Goal: Task Accomplishment & Management: Manage account settings

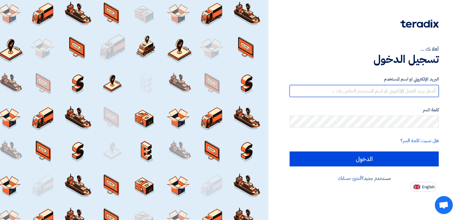
click at [386, 90] on input "text" at bounding box center [363, 91] width 149 height 12
type input "sameh.sayed@copadpharma.com"
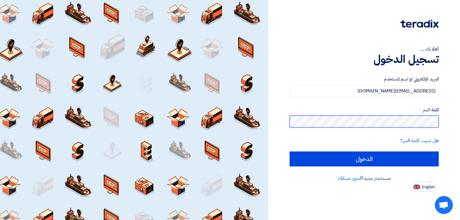
click at [289, 151] on input "الدخول" at bounding box center [363, 158] width 149 height 15
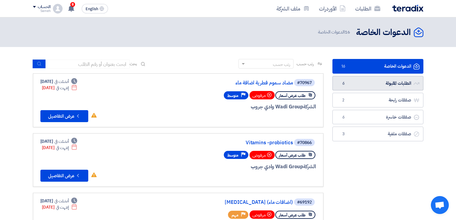
click at [384, 82] on link "الطلبات المقبولة الطلبات المقبولة 6" at bounding box center [378, 83] width 91 height 15
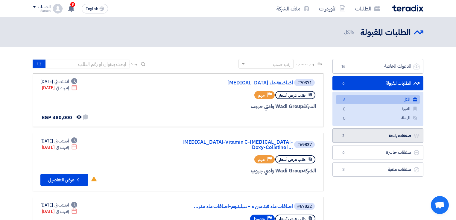
click at [368, 138] on link "صفقات رابحة صفقات رابحة 2" at bounding box center [378, 135] width 91 height 15
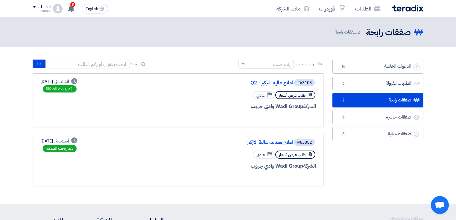
click at [240, 129] on app-rfq-listing-content "رتب حسب رتب حسب بحث مجال الطلب مسؤول المشتريات نوع الطلب" at bounding box center [178, 122] width 291 height 127
click at [402, 81] on link "الطلبات المقبولة الطلبات المقبولة 6" at bounding box center [378, 83] width 91 height 15
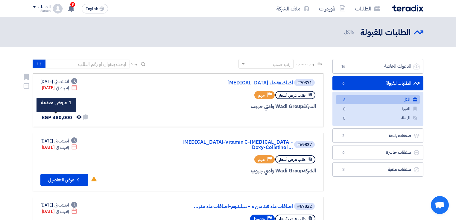
click at [65, 115] on span "EGP 480,000" at bounding box center [57, 117] width 30 height 7
click at [283, 82] on link "Oxytetracycline أضاضفة ماء" at bounding box center [233, 82] width 120 height 5
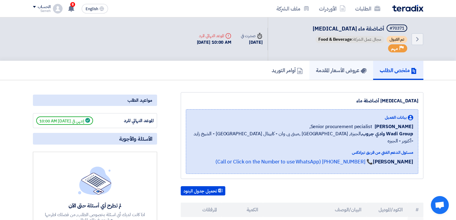
click at [345, 69] on h5 "عروض الأسعار المقدمة" at bounding box center [341, 70] width 51 height 7
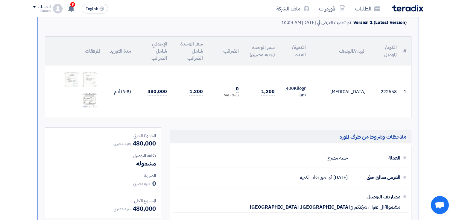
scroll to position [120, 0]
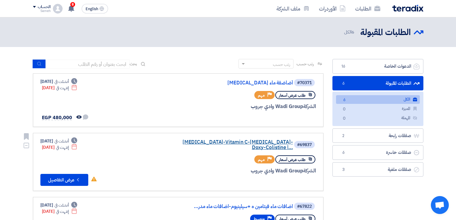
click at [240, 142] on link "Neomycin-Vitamin C-Vitamin K-Doxy-Colistine ا..." at bounding box center [233, 145] width 120 height 11
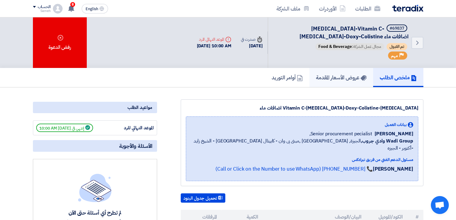
click at [341, 76] on h5 "عروض الأسعار المقدمة" at bounding box center [341, 77] width 51 height 7
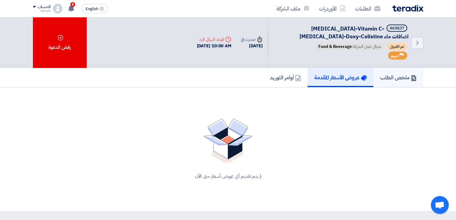
click at [394, 77] on h5 "ملخص الطلب" at bounding box center [398, 77] width 37 height 7
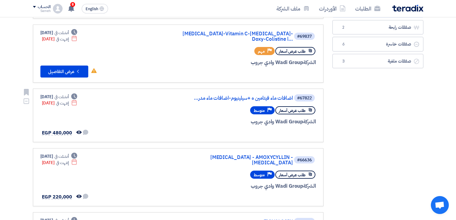
scroll to position [120, 0]
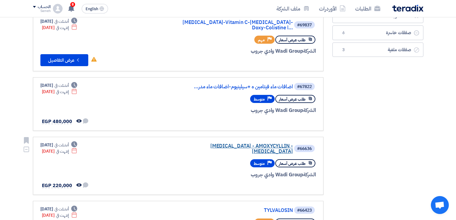
click at [254, 143] on link "LINCOCIN - AMOXYCYLLIN -ENROFLOXACIN" at bounding box center [233, 148] width 120 height 11
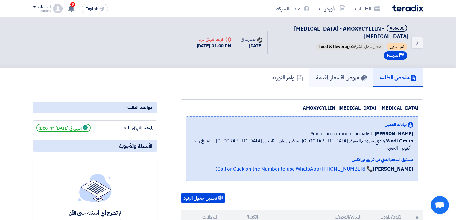
click at [329, 79] on h5 "عروض الأسعار المقدمة" at bounding box center [341, 77] width 51 height 7
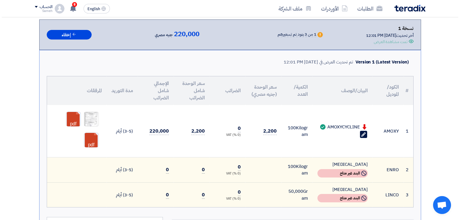
scroll to position [96, 0]
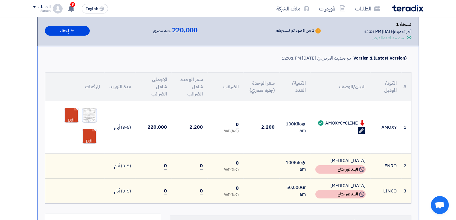
click at [89, 113] on img at bounding box center [89, 115] width 14 height 18
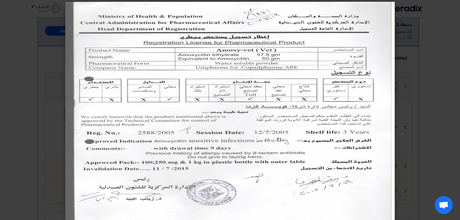
scroll to position [0, 0]
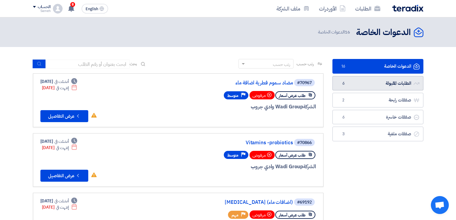
click at [358, 88] on link "الطلبات المقبولة الطلبات المقبولة 6" at bounding box center [378, 83] width 91 height 15
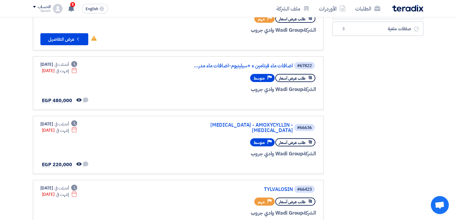
scroll to position [144, 0]
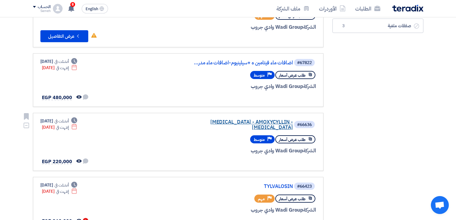
click at [239, 119] on link "LINCOCIN - AMOXYCYLLIN -ENROFLOXACIN" at bounding box center [233, 124] width 120 height 11
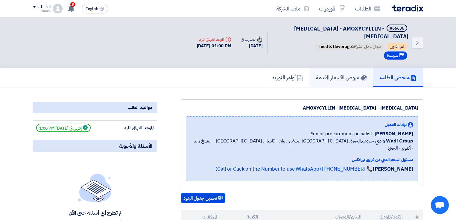
click at [335, 80] on h5 "عروض الأسعار المقدمة" at bounding box center [341, 77] width 51 height 7
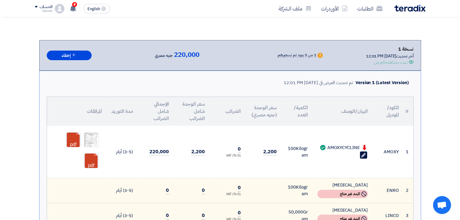
scroll to position [72, 0]
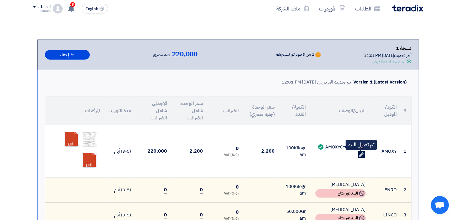
click at [361, 153] on use at bounding box center [361, 154] width 4 height 4
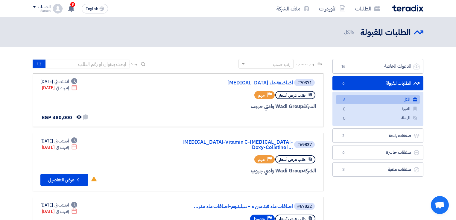
click at [388, 81] on link "الطلبات المقبولة الطلبات المقبولة 6" at bounding box center [378, 83] width 91 height 15
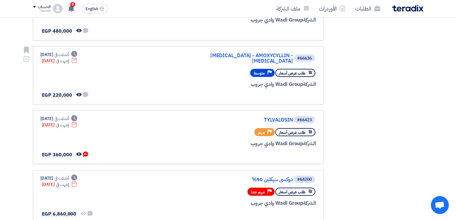
scroll to position [239, 0]
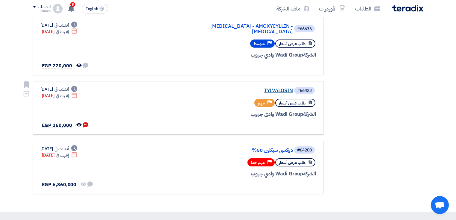
click at [278, 88] on link "TYLVALOSIN" at bounding box center [233, 90] width 120 height 5
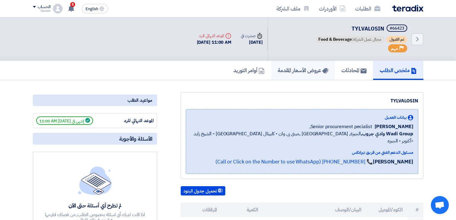
click at [298, 72] on h5 "عروض الأسعار المقدمة" at bounding box center [303, 70] width 51 height 7
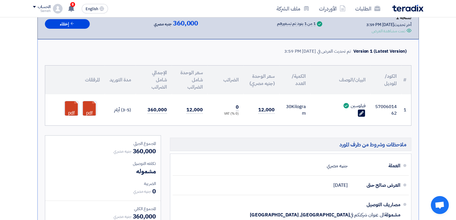
scroll to position [96, 0]
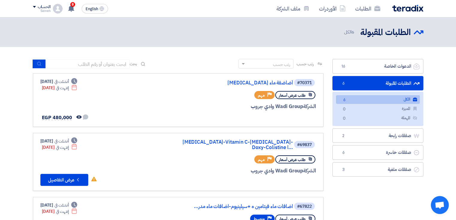
click at [375, 81] on link "الطلبات المقبولة الطلبات المقبولة 6" at bounding box center [378, 83] width 91 height 15
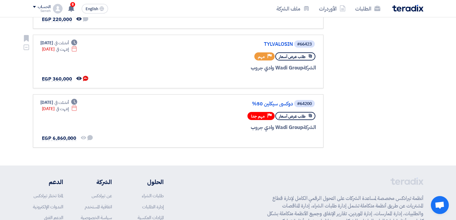
scroll to position [311, 0]
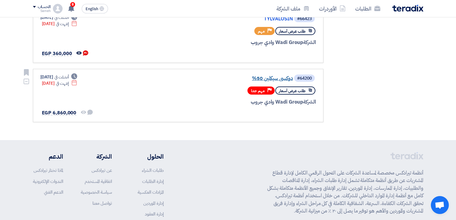
click at [276, 76] on link "دوكسي سيكلين 50%" at bounding box center [233, 78] width 120 height 5
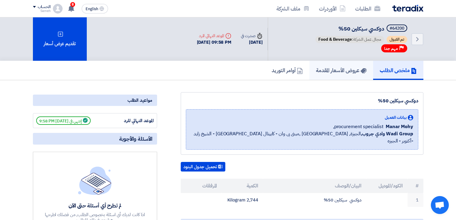
click at [336, 68] on h5 "عروض الأسعار المقدمة" at bounding box center [341, 70] width 51 height 7
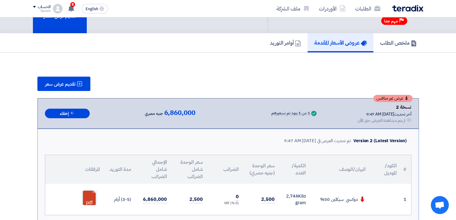
scroll to position [96, 0]
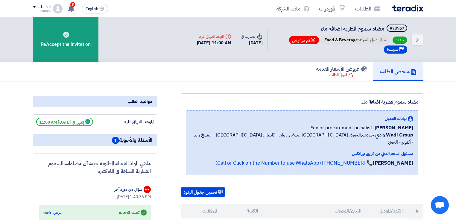
click at [260, 63] on div "ملخص الطلب عروض الأسعار المقدمة قبول الطلب" at bounding box center [228, 71] width 391 height 19
click at [289, 169] on div "مضاد سموم فطرية اضافة ماء بيانات العميل Khaled Samir Senior procurement peciali…" at bounding box center [302, 136] width 243 height 87
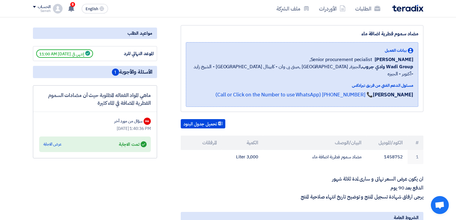
scroll to position [48, 0]
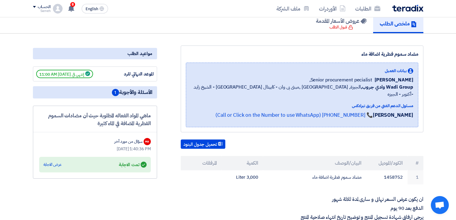
click at [314, 122] on div "مضاد سموم فطرية اضافة ماء بيانات العميل Khaled Samir Senior procurement peciali…" at bounding box center [302, 89] width 243 height 87
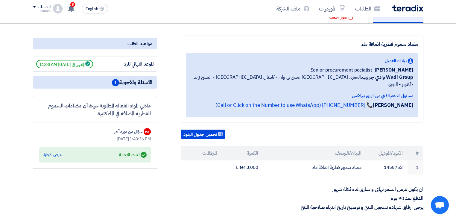
scroll to position [72, 0]
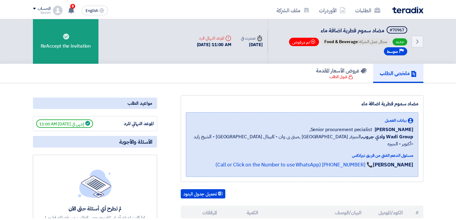
scroll to position [72, 0]
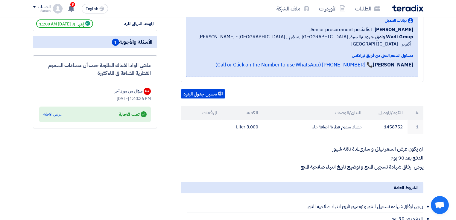
scroll to position [29, 0]
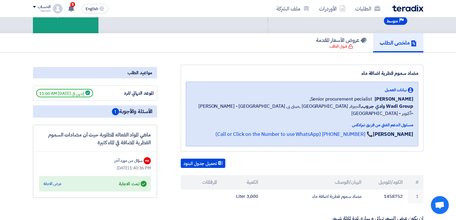
click at [416, 8] on img at bounding box center [407, 8] width 31 height 7
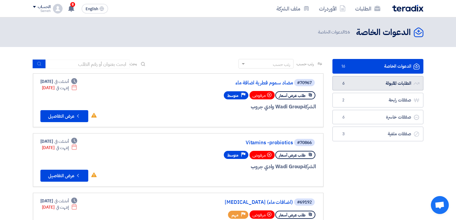
click at [396, 81] on link "الطلبات المقبولة الطلبات المقبولة 6" at bounding box center [378, 83] width 91 height 15
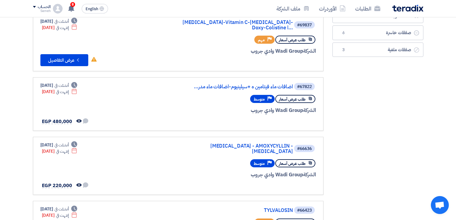
scroll to position [239, 0]
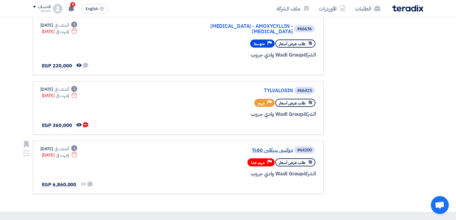
click at [286, 148] on link "دوكسي سيكلين 50%" at bounding box center [233, 150] width 120 height 5
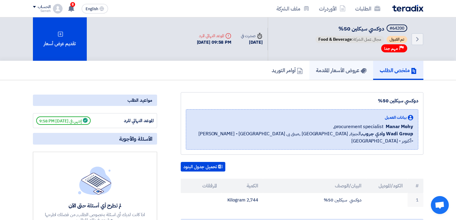
click at [340, 70] on h5 "عروض الأسعار المقدمة" at bounding box center [341, 70] width 51 height 7
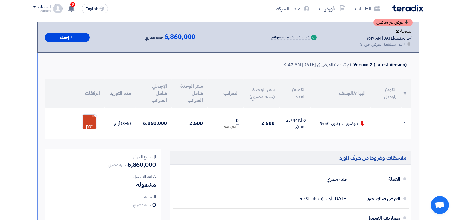
scroll to position [120, 0]
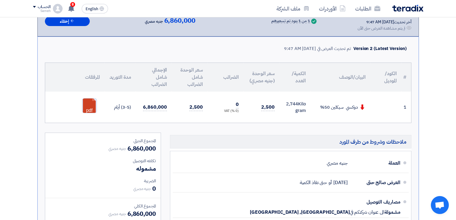
click at [93, 105] on link at bounding box center [106, 116] width 48 height 36
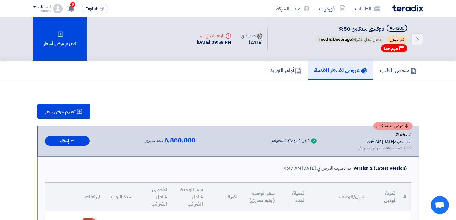
click at [342, 67] on h5 "عروض الأسعار المقدمة" at bounding box center [340, 70] width 53 height 7
click at [410, 7] on img at bounding box center [407, 8] width 31 height 7
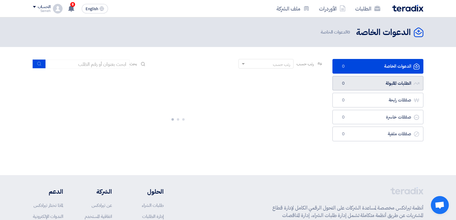
click at [375, 82] on link "الطلبات المقبولة الطلبات المقبولة 0" at bounding box center [378, 83] width 91 height 15
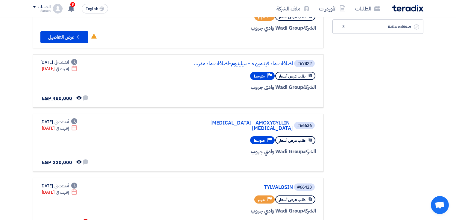
scroll to position [144, 0]
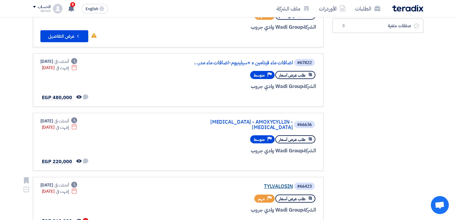
click at [287, 184] on link "TYLVALOSIN" at bounding box center [233, 186] width 120 height 5
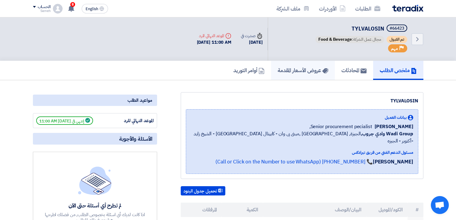
click at [294, 68] on h5 "عروض الأسعار المقدمة" at bounding box center [303, 70] width 51 height 7
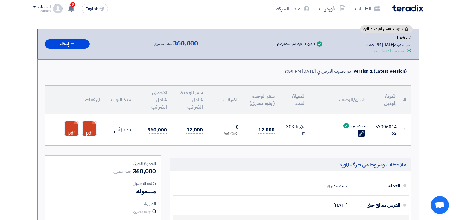
scroll to position [72, 0]
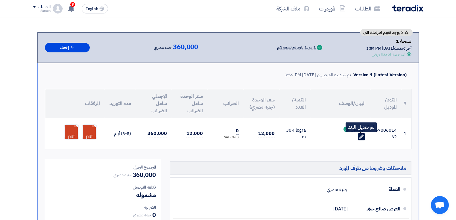
click at [360, 135] on icon "Edit" at bounding box center [361, 136] width 5 height 5
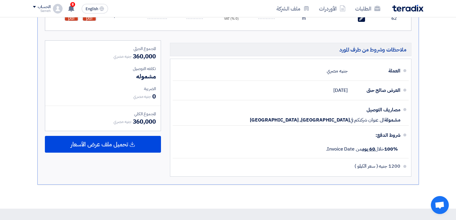
scroll to position [192, 0]
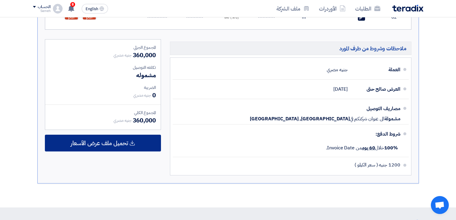
click at [118, 143] on span "تحميل ملف عرض الأسعار" at bounding box center [99, 142] width 57 height 5
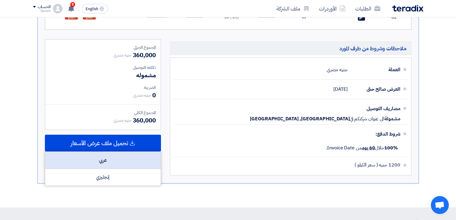
click at [114, 162] on div "عربي" at bounding box center [103, 160] width 116 height 17
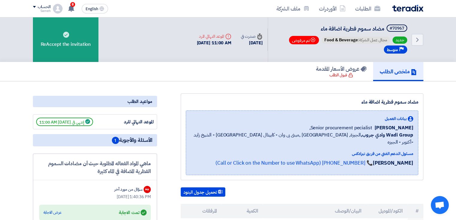
click at [412, 10] on img at bounding box center [407, 8] width 31 height 7
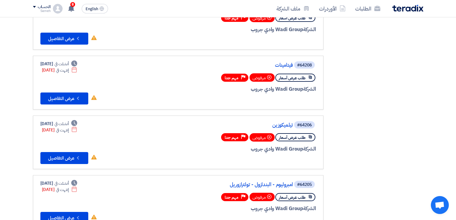
scroll to position [383, 0]
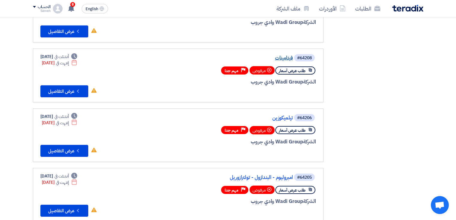
click at [283, 55] on link "فيتامينات" at bounding box center [233, 57] width 120 height 5
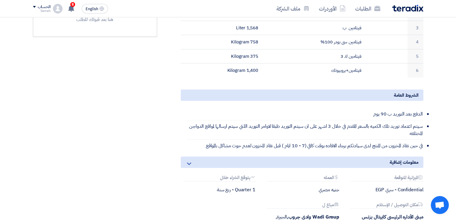
scroll to position [192, 0]
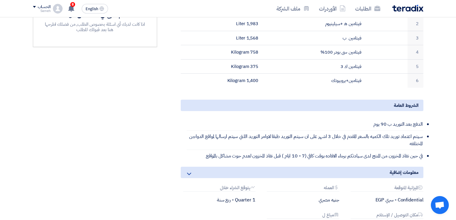
click at [321, 131] on li "سيتم اعتماد توريد تلك الكميه بالسعر المقدم في خلال 3 اشهر على ان سيتم التوريد ط…" at bounding box center [305, 140] width 237 height 19
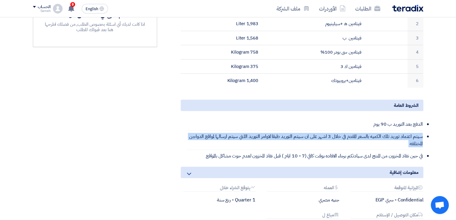
click at [321, 131] on li "سيتم اعتماد توريد تلك الكميه بالسعر المقدم في خلال 3 اشهر على ان سيتم التوريد ط…" at bounding box center [305, 140] width 237 height 19
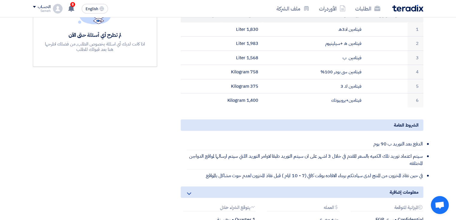
scroll to position [144, 0]
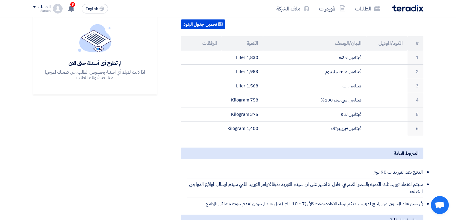
click at [161, 83] on div "مواعيد الطلب الموعد النهائي للرد إنتهي في [DATE] 9:59 PM الأسئلة والأجوبة لم تط…" at bounding box center [94, 133] width 133 height 367
click at [167, 72] on div "فيتامينات بيانات العميل Manar Mohy procurement specialist, Wadi Group وادي جروب…" at bounding box center [295, 133] width 266 height 367
click at [167, 86] on div "فيتامينات بيانات العميل Manar Mohy procurement specialist, Wadi Group وادي جروب…" at bounding box center [295, 133] width 266 height 367
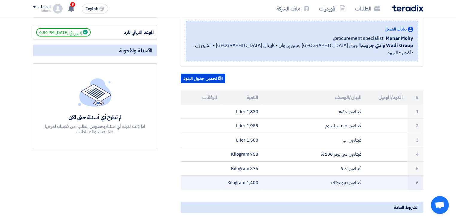
scroll to position [0, 0]
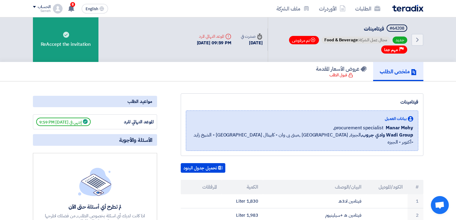
click at [406, 7] on img at bounding box center [407, 8] width 31 height 7
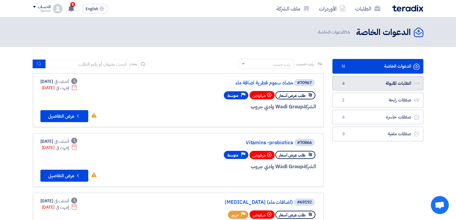
click at [381, 79] on link "الطلبات المقبولة الطلبات المقبولة 6" at bounding box center [378, 83] width 91 height 15
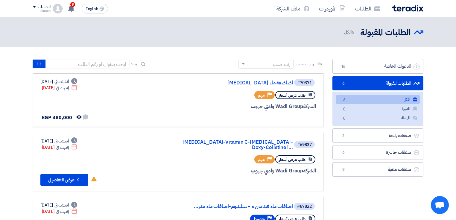
click at [377, 83] on link "الطلبات المقبولة الطلبات المقبولة 6" at bounding box center [378, 83] width 91 height 15
click at [385, 138] on link "صفقات رابحة صفقات رابحة 2" at bounding box center [378, 135] width 91 height 15
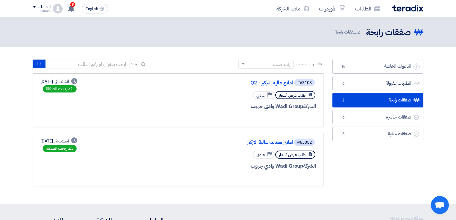
click at [395, 9] on img at bounding box center [407, 8] width 31 height 7
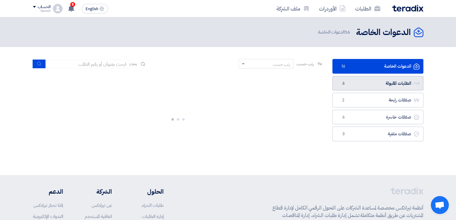
click at [379, 84] on link "الطلبات المقبولة الطلبات المقبولة 6" at bounding box center [378, 83] width 91 height 15
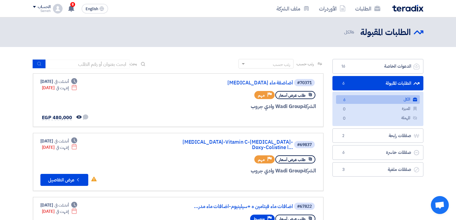
click at [200, 72] on div "رتب حسب رتب حسب بحث" at bounding box center [178, 66] width 291 height 14
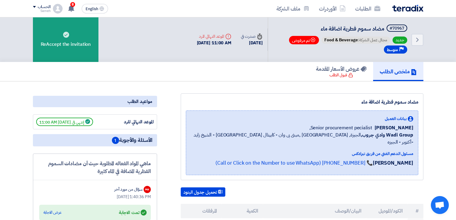
click at [404, 8] on img at bounding box center [407, 8] width 31 height 7
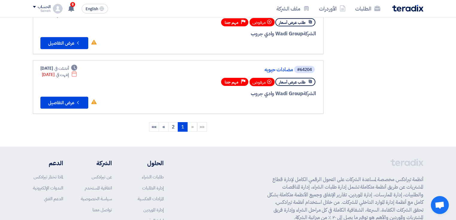
scroll to position [609, 0]
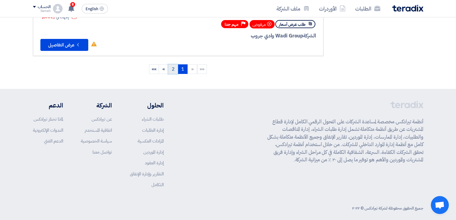
click at [171, 64] on link "2" at bounding box center [173, 69] width 10 height 10
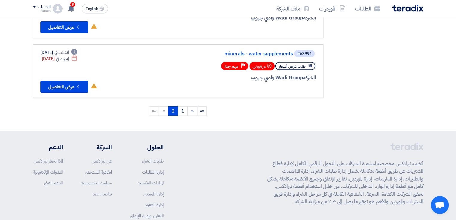
scroll to position [335, 0]
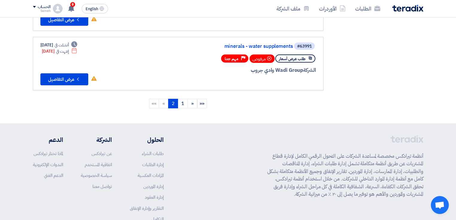
click at [164, 100] on li "»" at bounding box center [164, 104] width 10 height 10
click at [205, 100] on link "««" at bounding box center [202, 104] width 10 height 10
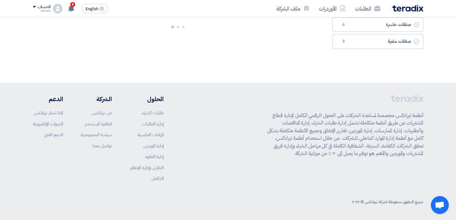
scroll to position [0, 0]
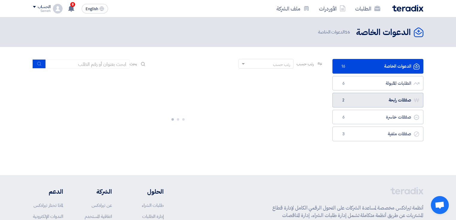
click at [382, 100] on link "صفقات رابحة صفقات رابحة 2" at bounding box center [378, 100] width 91 height 15
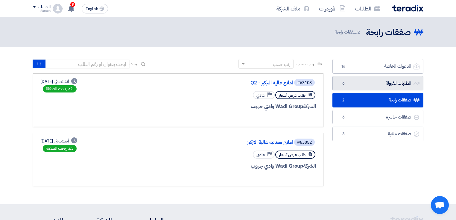
click at [400, 81] on link "الطلبات المقبولة الطلبات المقبولة 6" at bounding box center [378, 83] width 91 height 15
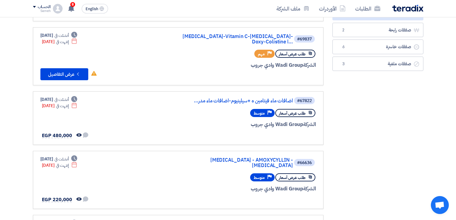
scroll to position [24, 0]
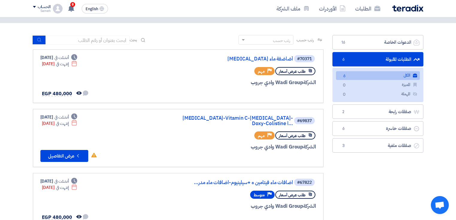
click at [404, 75] on link "الكل الكل 6" at bounding box center [378, 75] width 84 height 9
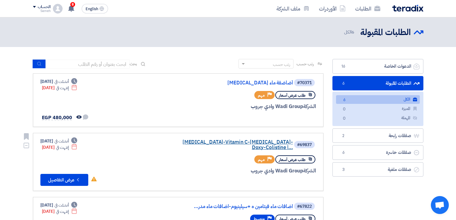
click at [225, 141] on link "Neomycin-Vitamin C-Vitamin K-Doxy-Colistine ا..." at bounding box center [233, 145] width 120 height 11
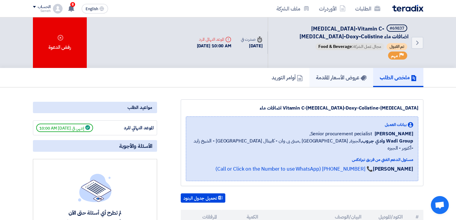
click at [337, 76] on h5 "عروض الأسعار المقدمة" at bounding box center [341, 77] width 51 height 7
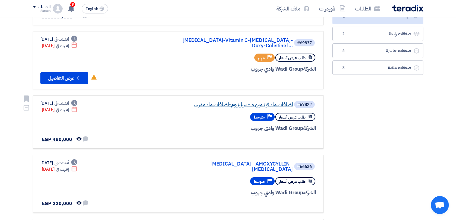
scroll to position [120, 0]
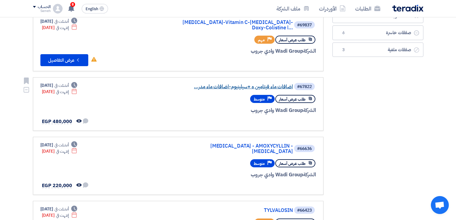
click at [285, 84] on link "اضافات ماء فيتامين ه +سيلينيوم-اضافات ماء مدر..." at bounding box center [233, 86] width 120 height 5
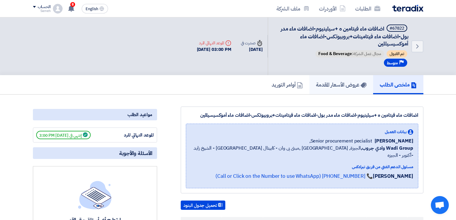
click at [328, 86] on h5 "عروض الأسعار المقدمة" at bounding box center [341, 84] width 51 height 7
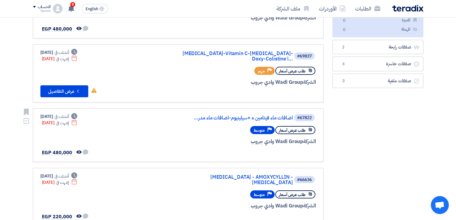
scroll to position [120, 0]
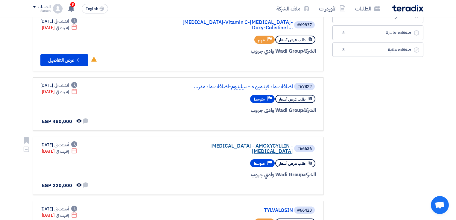
click at [236, 143] on link "LINCOCIN - AMOXYCYLLIN -ENROFLOXACIN" at bounding box center [233, 148] width 120 height 11
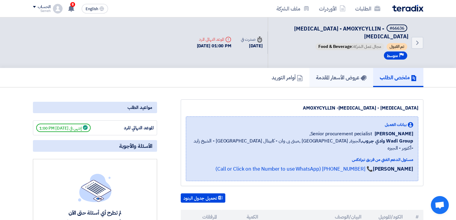
click at [330, 74] on h5 "عروض الأسعار المقدمة" at bounding box center [341, 77] width 51 height 7
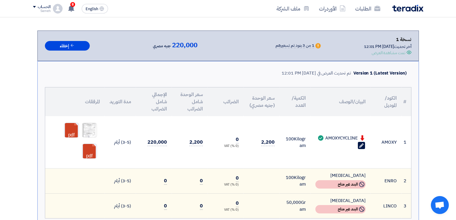
scroll to position [96, 0]
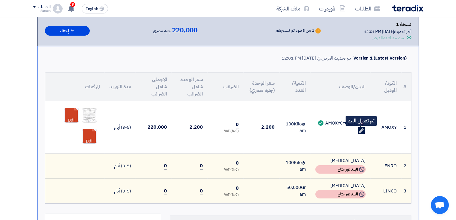
click at [362, 129] on use at bounding box center [361, 130] width 4 height 4
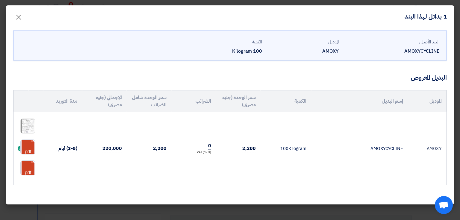
click at [442, 206] on span "دردشة مفتوحة" at bounding box center [444, 205] width 10 height 8
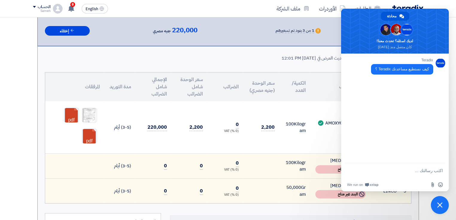
click at [440, 201] on span "إغلاق الدردشة" at bounding box center [440, 205] width 18 height 18
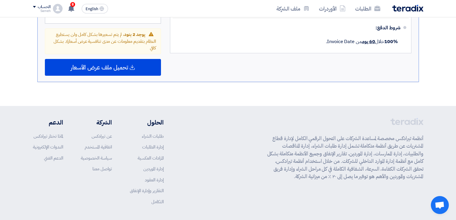
scroll to position [397, 0]
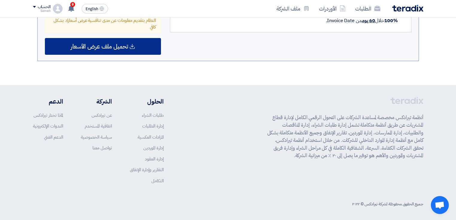
click at [111, 39] on div "تحميل ملف عرض الأسعار" at bounding box center [103, 46] width 116 height 17
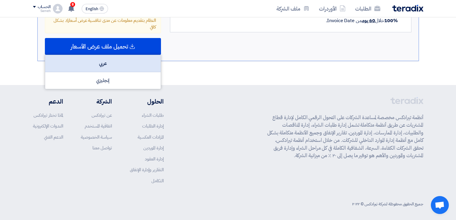
click at [131, 60] on div "عربي" at bounding box center [103, 63] width 116 height 17
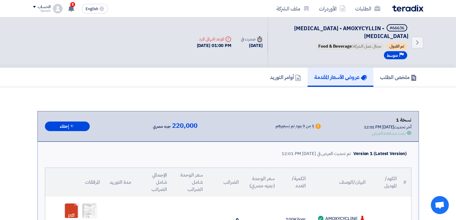
scroll to position [0, 0]
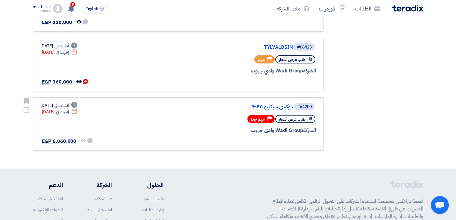
scroll to position [287, 0]
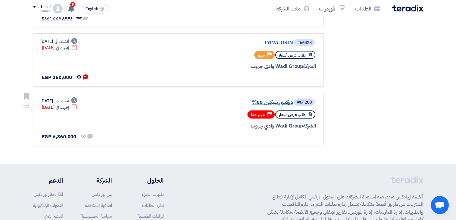
click at [272, 100] on link "دوكسي سيكلين 50%" at bounding box center [233, 102] width 120 height 5
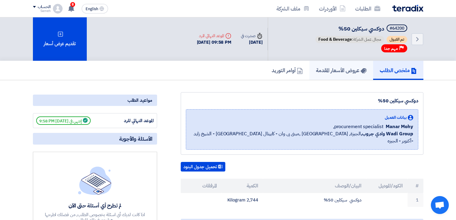
click at [340, 69] on h5 "عروض الأسعار المقدمة" at bounding box center [341, 70] width 51 height 7
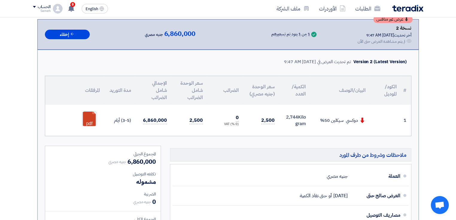
scroll to position [120, 0]
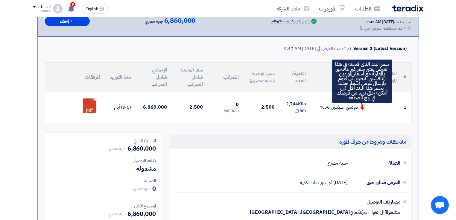
click at [362, 107] on use at bounding box center [362, 106] width 4 height 5
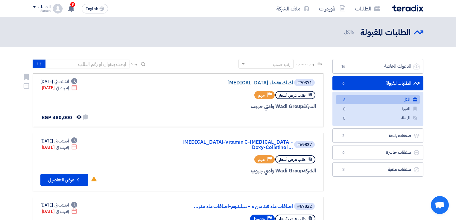
click at [261, 82] on link "Oxytetracycline أضاضفة ماء" at bounding box center [233, 82] width 120 height 5
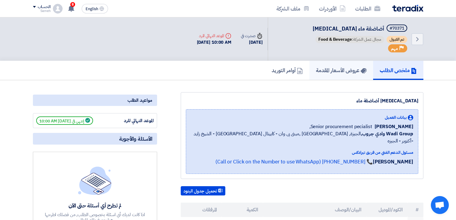
click at [326, 67] on h5 "عروض الأسعار المقدمة" at bounding box center [341, 70] width 51 height 7
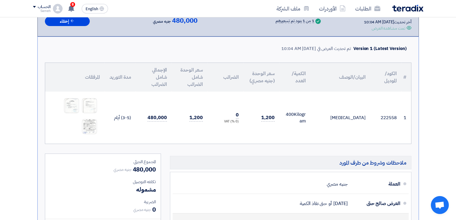
scroll to position [96, 0]
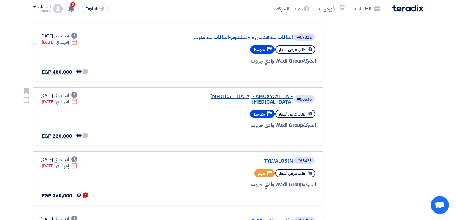
scroll to position [192, 0]
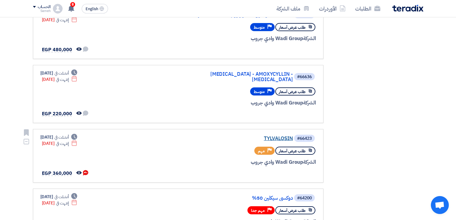
click at [275, 136] on link "TYLVALOSIN" at bounding box center [233, 138] width 120 height 5
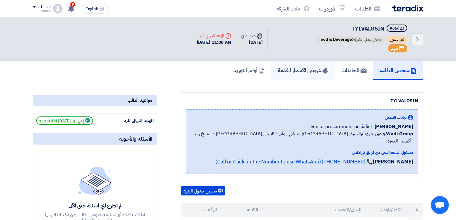
click at [305, 69] on h5 "عروض الأسعار المقدمة" at bounding box center [303, 70] width 51 height 7
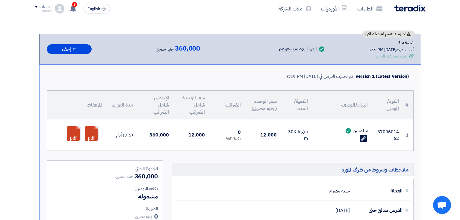
scroll to position [72, 0]
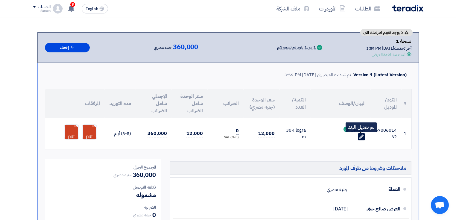
click at [363, 135] on icon "Edit" at bounding box center [361, 136] width 5 height 5
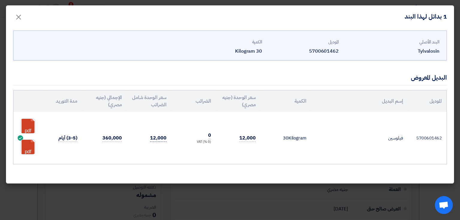
click at [162, 137] on span "12,000" at bounding box center [158, 137] width 16 height 7
click at [144, 71] on div "البديل المعروض" at bounding box center [229, 77] width 433 height 15
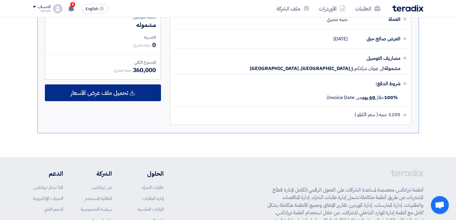
scroll to position [263, 0]
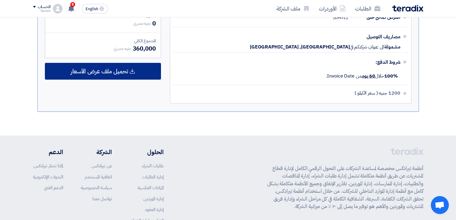
click at [108, 69] on span "تحميل ملف عرض الأسعار" at bounding box center [99, 71] width 57 height 5
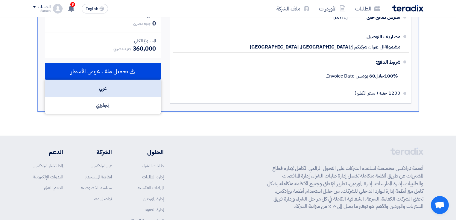
click at [110, 89] on div "عربي" at bounding box center [103, 88] width 116 height 17
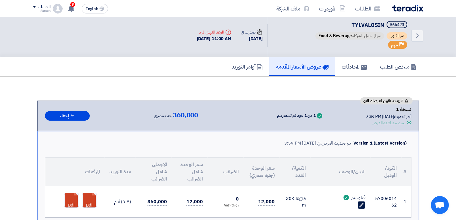
scroll to position [0, 0]
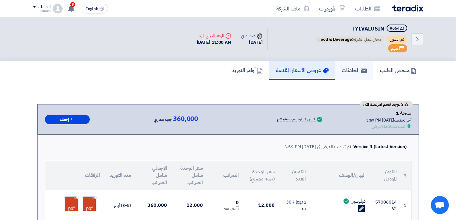
click at [352, 68] on h5 "المحادثات" at bounding box center [354, 70] width 25 height 7
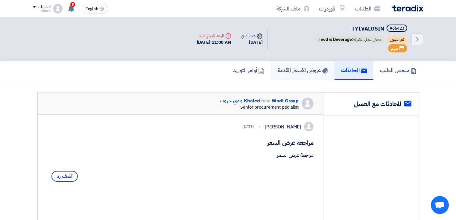
click at [301, 70] on h5 "عروض الأسعار المقدمة" at bounding box center [303, 70] width 51 height 7
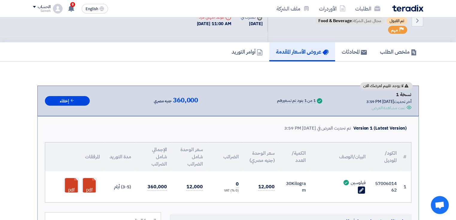
scroll to position [72, 0]
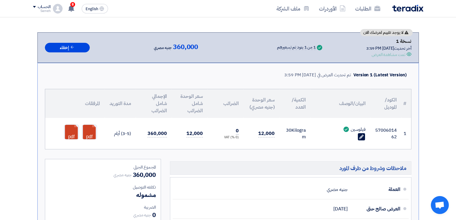
click at [386, 129] on td "5700601462" at bounding box center [386, 133] width 31 height 31
drag, startPoint x: 176, startPoint y: 21, endPoint x: 197, endPoint y: 30, distance: 22.8
click at [177, 22] on section "لا يوجد تقييم لعرضك الان نسخة 1 أخر تحديث [DATE] 3:59 PM Offer is Seen تمت مشاه…" at bounding box center [228, 167] width 391 height 295
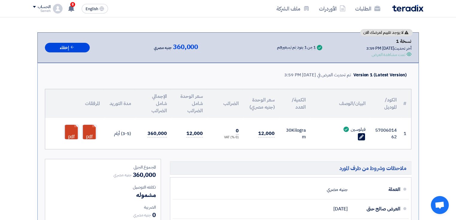
click at [242, 29] on section "لا يوجد تقييم لعرضك الان نسخة 1 أخر تحديث [DATE] 3:59 PM Offer is Seen تمت مشاه…" at bounding box center [228, 167] width 391 height 295
click at [250, 8] on div "الطلبات الأوردرات ملف الشركة" at bounding box center [306, 8] width 234 height 14
click at [265, 25] on section "لا يوجد تقييم لعرضك الان نسخة 1 أخر تحديث [DATE] 3:59 PM Offer is Seen تمت مشاه…" at bounding box center [228, 167] width 391 height 295
click at [403, 6] on img at bounding box center [407, 8] width 31 height 7
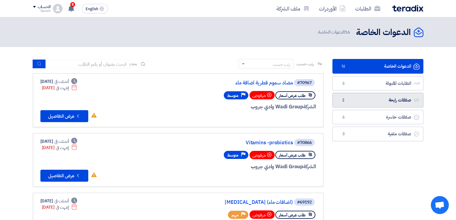
click at [388, 101] on link "صفقات رابحة صفقات رابحة 2" at bounding box center [378, 100] width 91 height 15
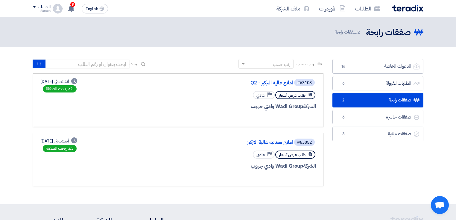
click at [262, 195] on section "الدعوات الخاصة الدعوات الخاصة 16 الطلبات المقبولة الطلبات المقبولة 6 صفقات رابح…" at bounding box center [228, 125] width 456 height 157
